Goal: Task Accomplishment & Management: Use online tool/utility

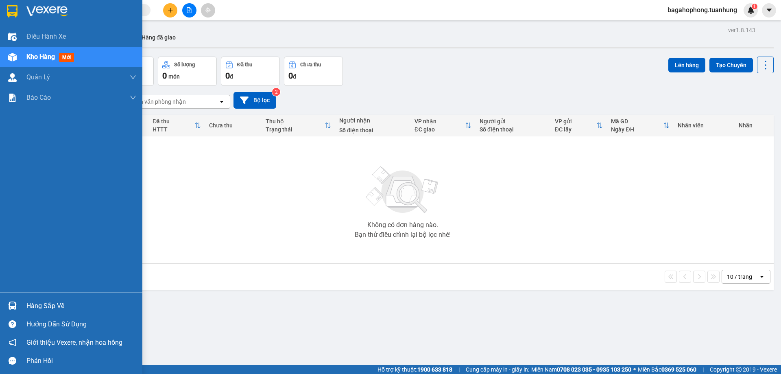
click at [71, 305] on div "Hàng sắp về" at bounding box center [81, 306] width 110 height 12
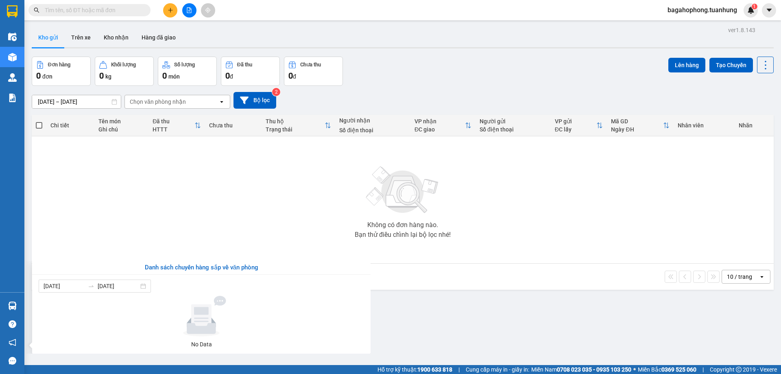
click at [74, 203] on section "Kết quả [PERSON_NAME] ( 0 ) Bộ lọc No Data bagahophong.tuanhung 1 Điều [PERSON_…" at bounding box center [390, 187] width 781 height 374
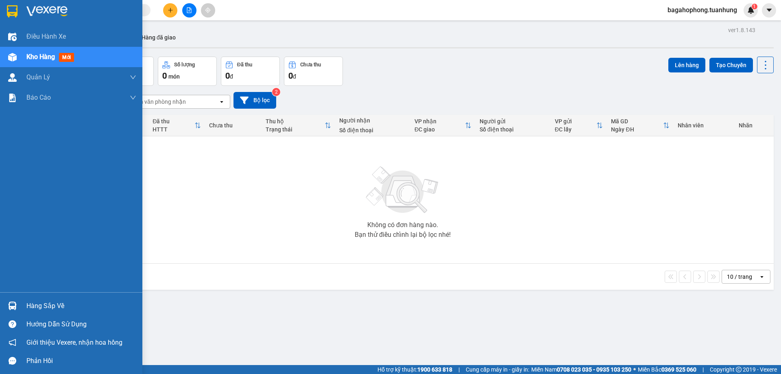
click at [70, 305] on div "Hàng sắp về" at bounding box center [81, 306] width 110 height 12
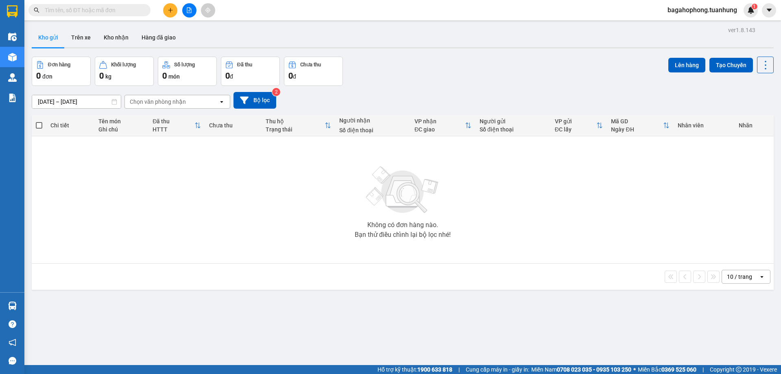
click at [118, 187] on section "Kết quả [PERSON_NAME] ( 0 ) Bộ lọc No Data bagahophong.tuanhung 1 Điều [PERSON_…" at bounding box center [390, 187] width 781 height 374
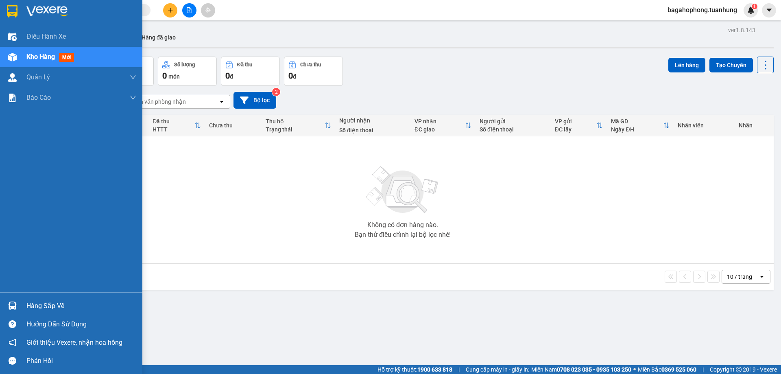
click at [75, 303] on div "Hàng sắp về" at bounding box center [81, 306] width 110 height 12
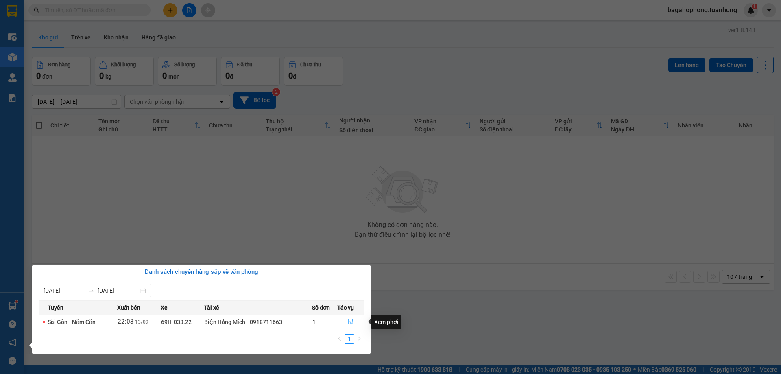
click at [349, 321] on icon "file-done" at bounding box center [351, 322] width 6 height 6
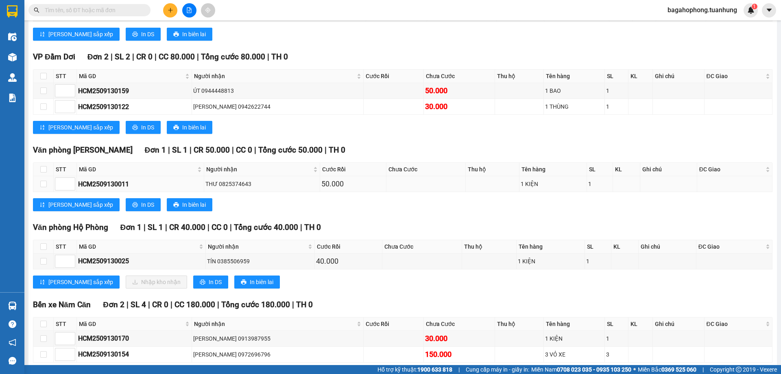
scroll to position [2278, 0]
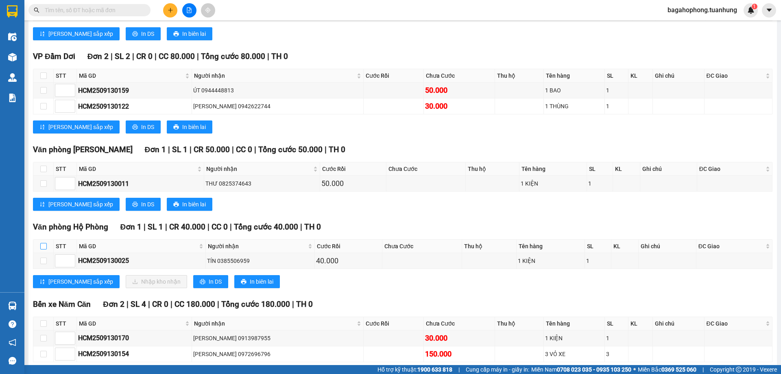
click at [43, 249] on input "checkbox" at bounding box center [43, 246] width 7 height 7
checkbox input "true"
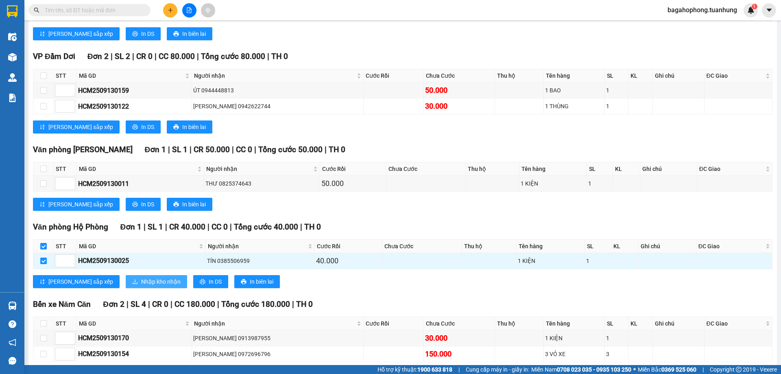
click at [141, 286] on span "Nhập kho nhận" at bounding box center [160, 281] width 39 height 9
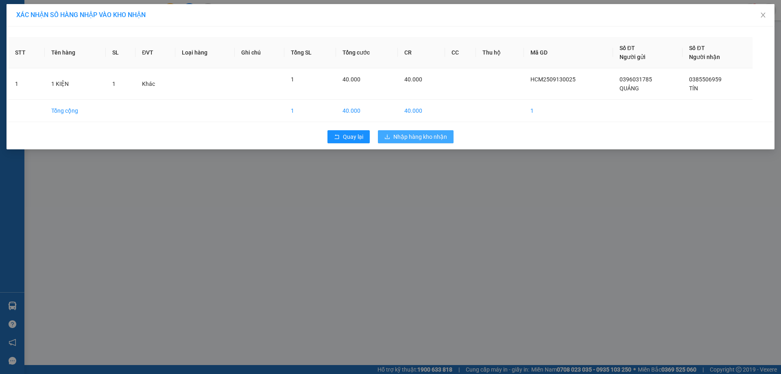
click at [420, 133] on span "Nhập hàng kho nhận" at bounding box center [420, 136] width 54 height 9
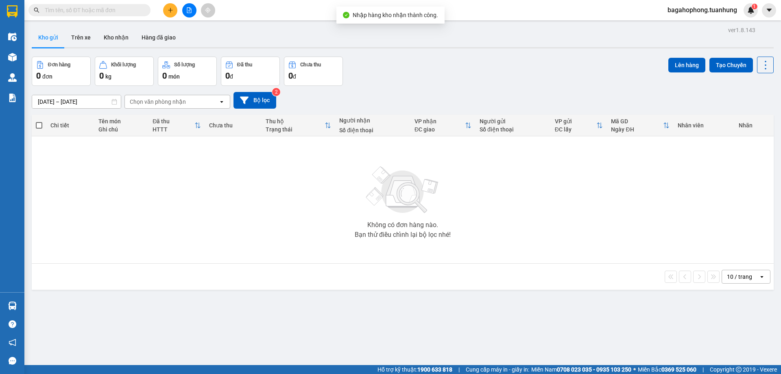
click at [131, 10] on input "text" at bounding box center [93, 10] width 96 height 9
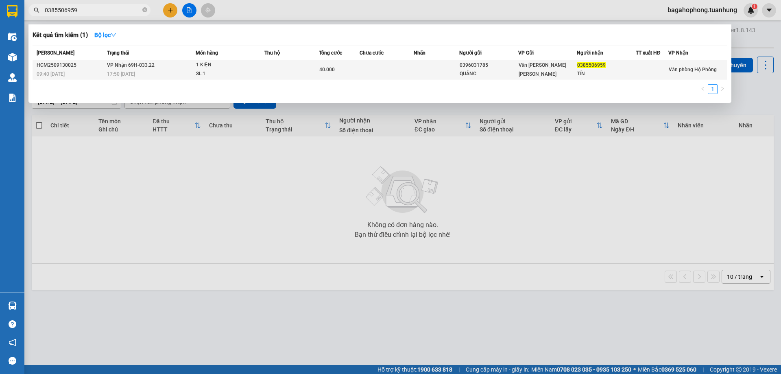
type input "0385506959"
click at [612, 63] on div "0385506959" at bounding box center [606, 65] width 58 height 9
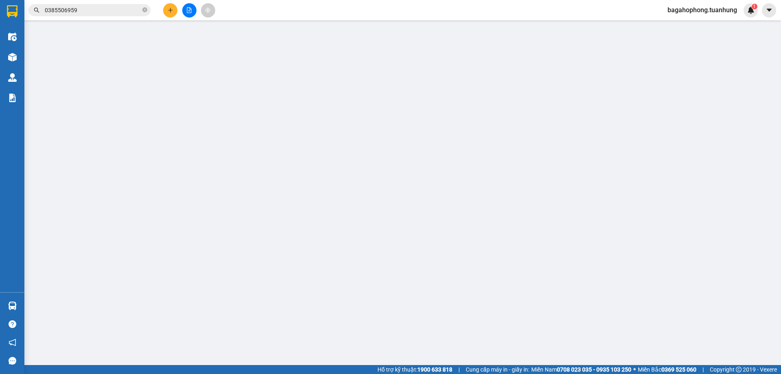
type input "0396031785"
type input "QUẢNG"
type input "0385506959"
type input "TÍN"
type input "40.000"
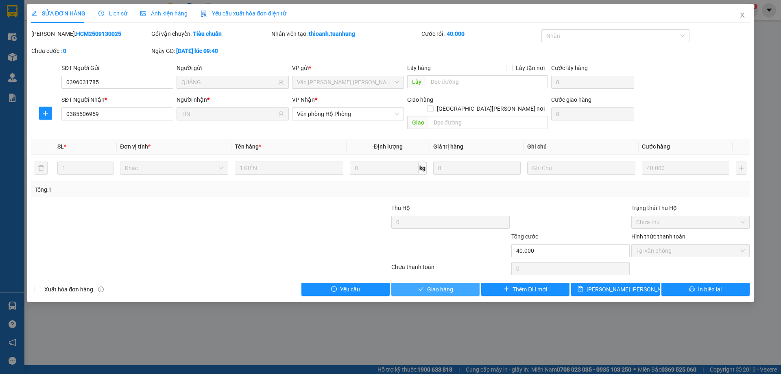
click at [459, 283] on button "Giao hàng" at bounding box center [435, 289] width 88 height 13
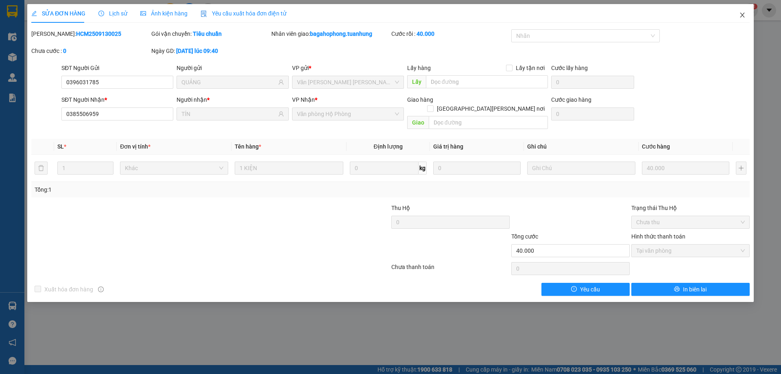
click at [740, 14] on icon "close" at bounding box center [742, 15] width 7 height 7
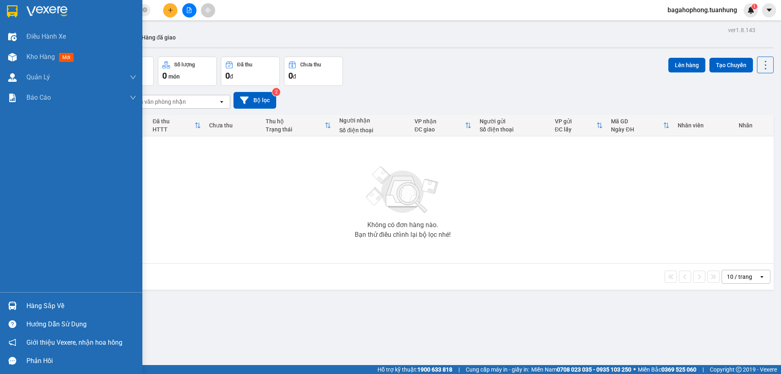
click at [67, 304] on div "Hàng sắp về" at bounding box center [81, 306] width 110 height 12
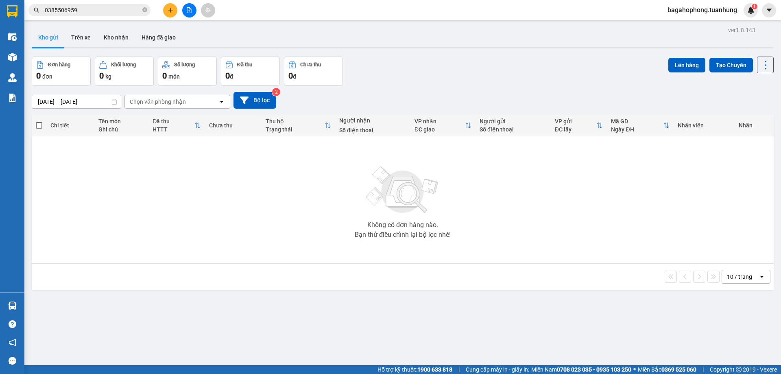
click at [436, 346] on section "Kết quả [PERSON_NAME] ( 1 ) Bộ lọc Mã ĐH Trạng thái Món hàng Thu hộ Tổng [PERSO…" at bounding box center [390, 187] width 781 height 374
